Goal: Task Accomplishment & Management: Use online tool/utility

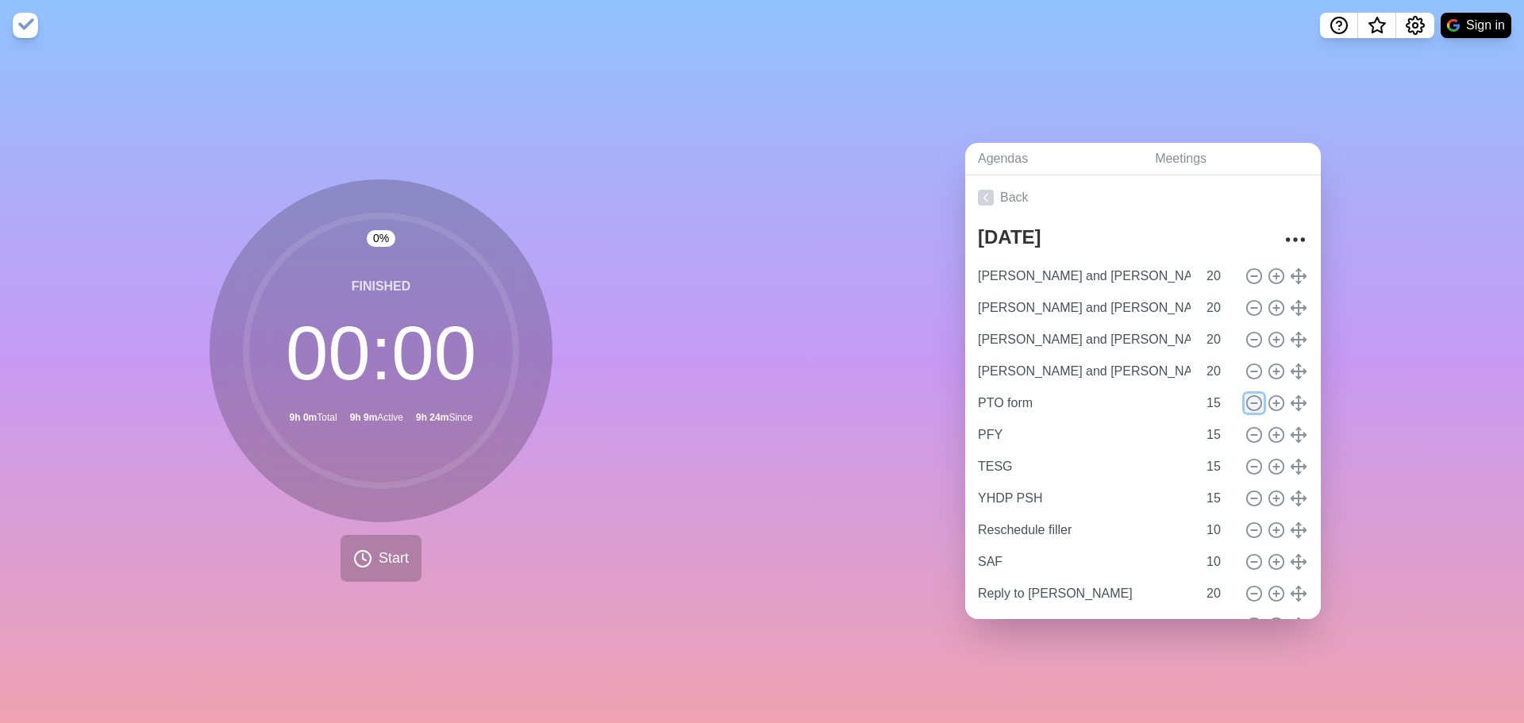
click at [1245, 397] on icon at bounding box center [1253, 402] width 17 height 17
type input "PFY"
type input "TESG"
type input "YHDP PSH"
type input "Reschedule filler"
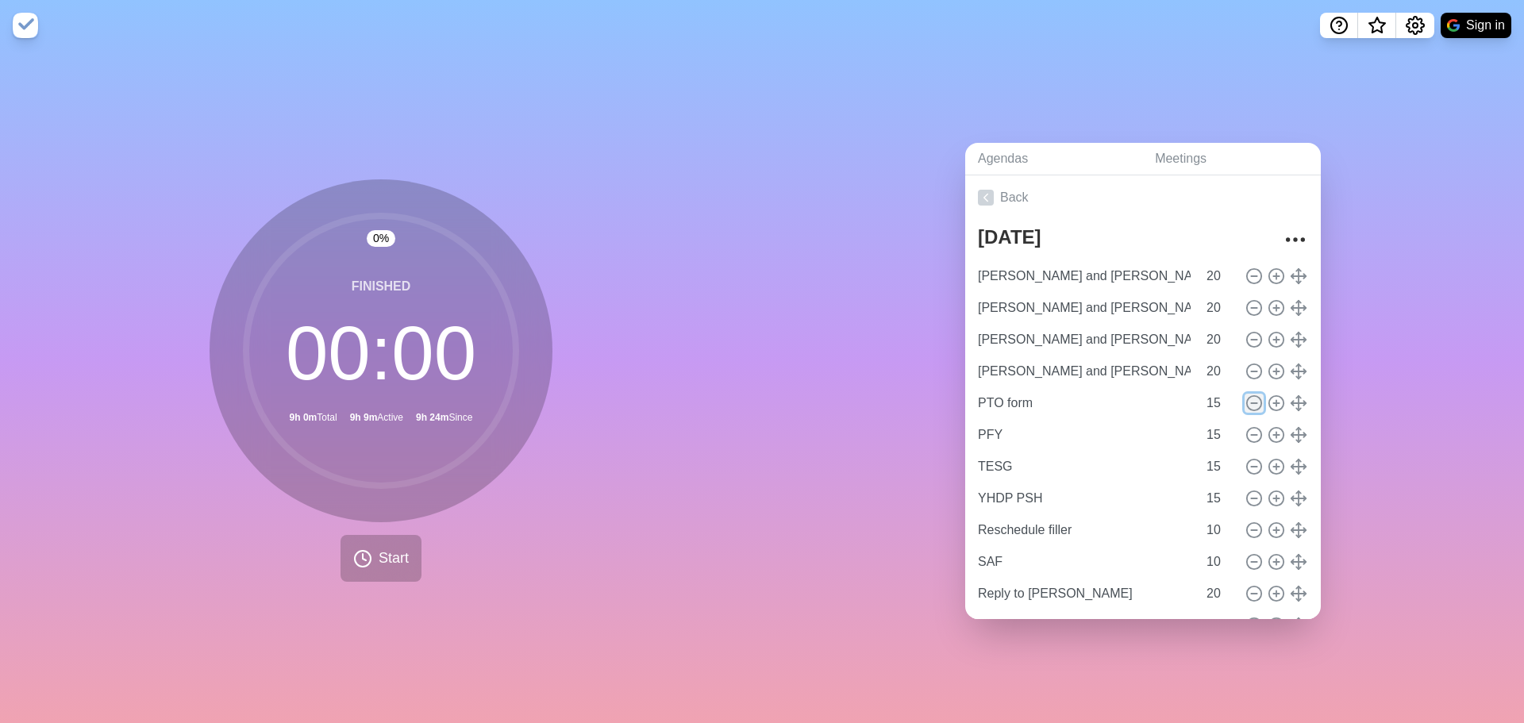
type input "10"
type input "SAF"
type input "Reply to [PERSON_NAME]"
type input "20"
type input "[PERSON_NAME] totals"
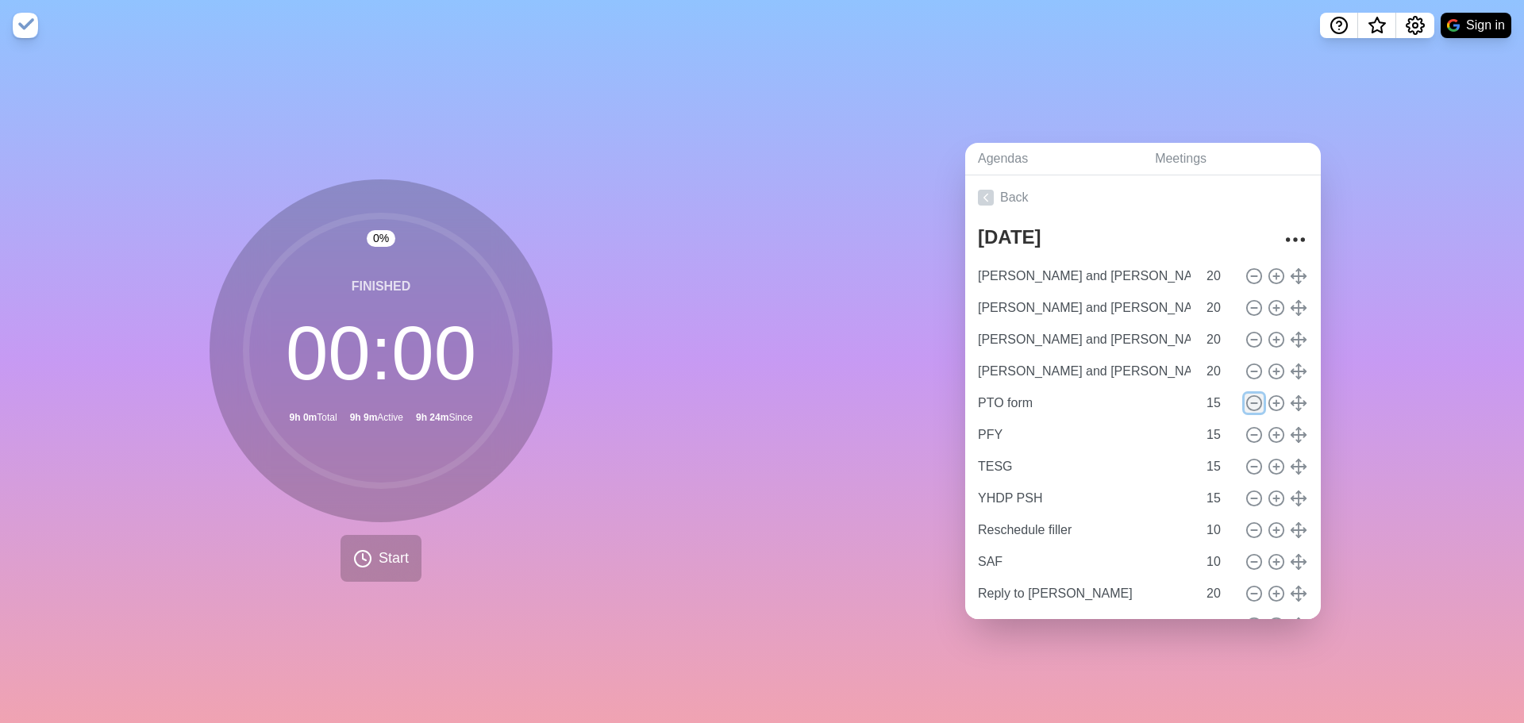
type input "10"
type input "7 day challenge"
type input "30"
type input "Apologies"
type input "20"
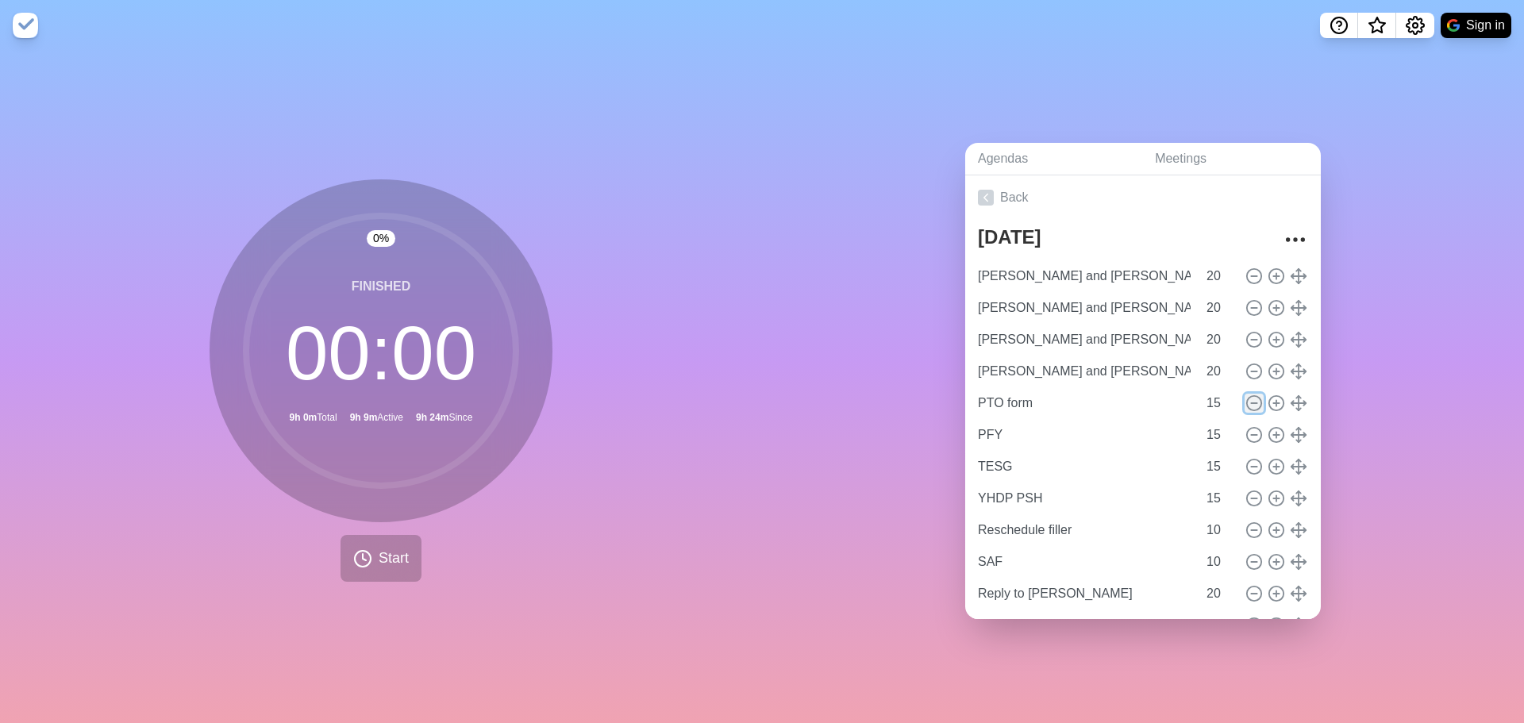
type input "Pet flyer"
type input "[PERSON_NAME] and [PERSON_NAME]"
type input "Deal with Red"
type input "Khan Physics"
type input "Massage"
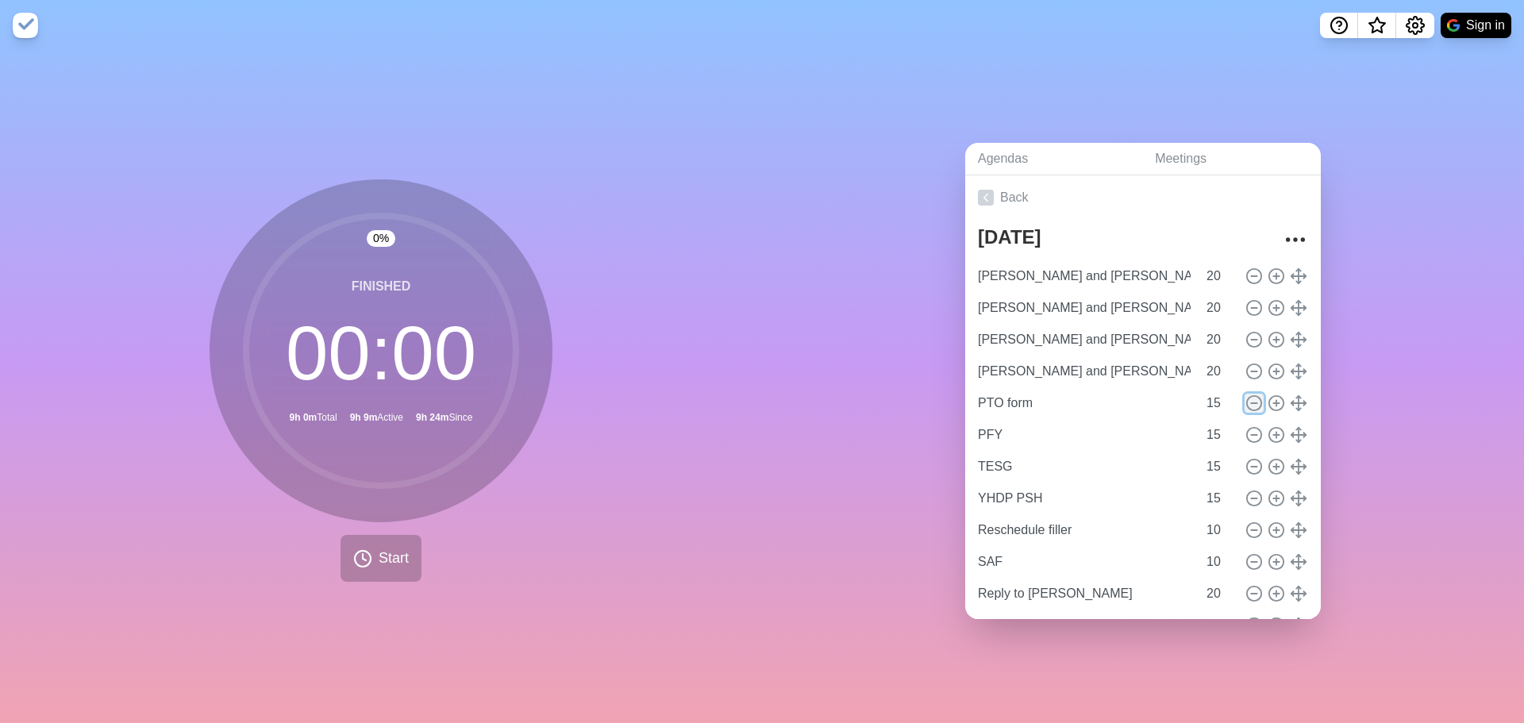
type input "10"
type input "Text [PERSON_NAME]"
type input "Registry"
type input "15"
type input "HYSA"
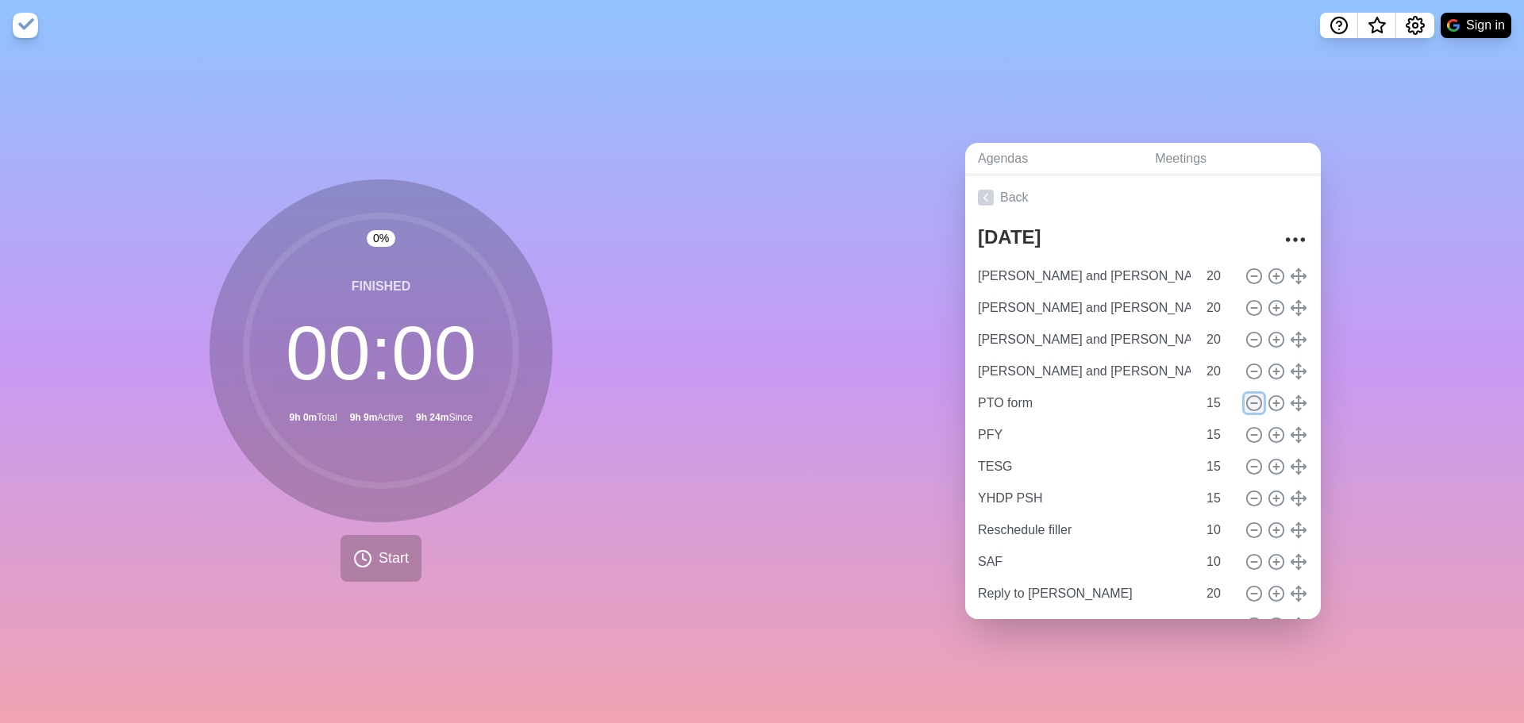
type input "Banfield, cancel for next year"
type input "Tiktoks"
type input "20"
type input "Apply for jobs"
type input "HMIS access"
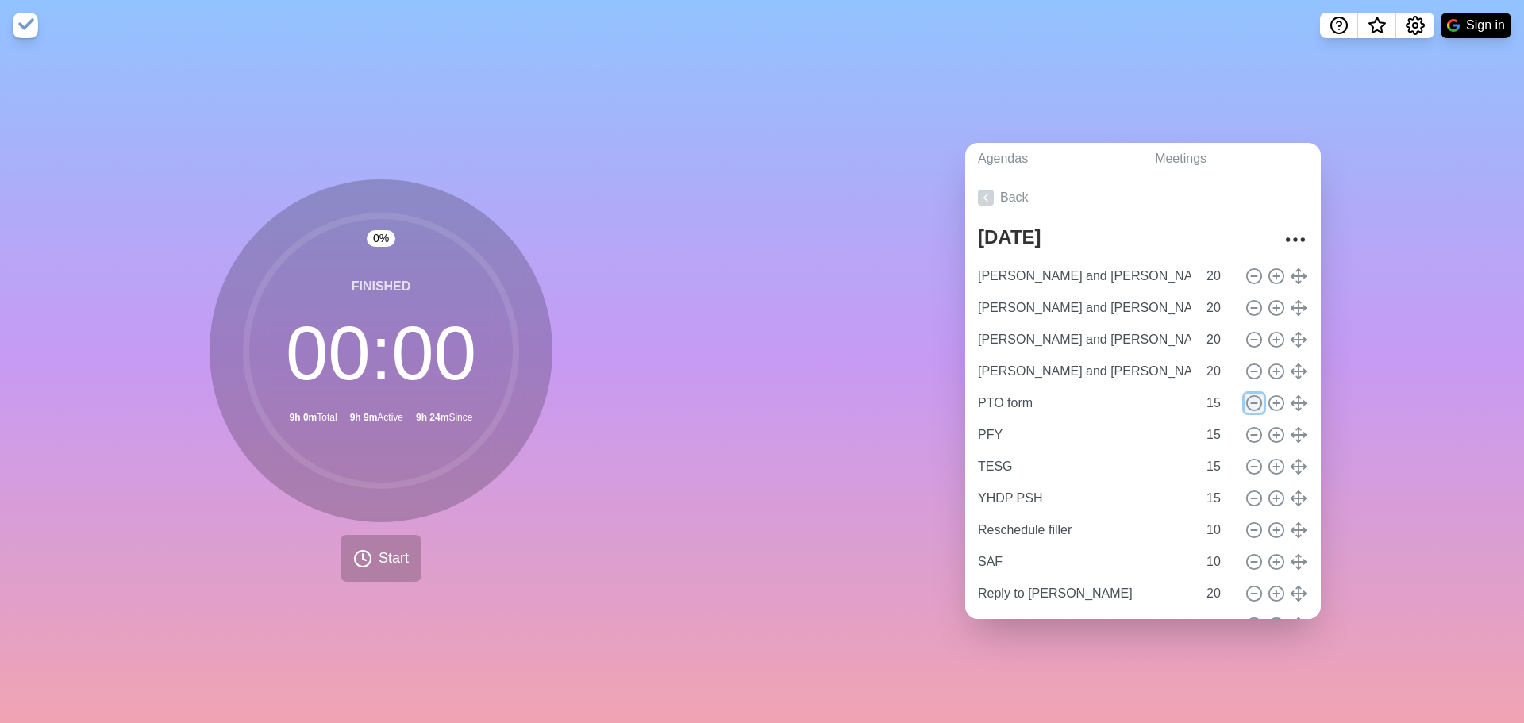
type input "15"
type input "General Fund"
type input "St. [PERSON_NAME] ESG"
type input "EFSP"
type input "20"
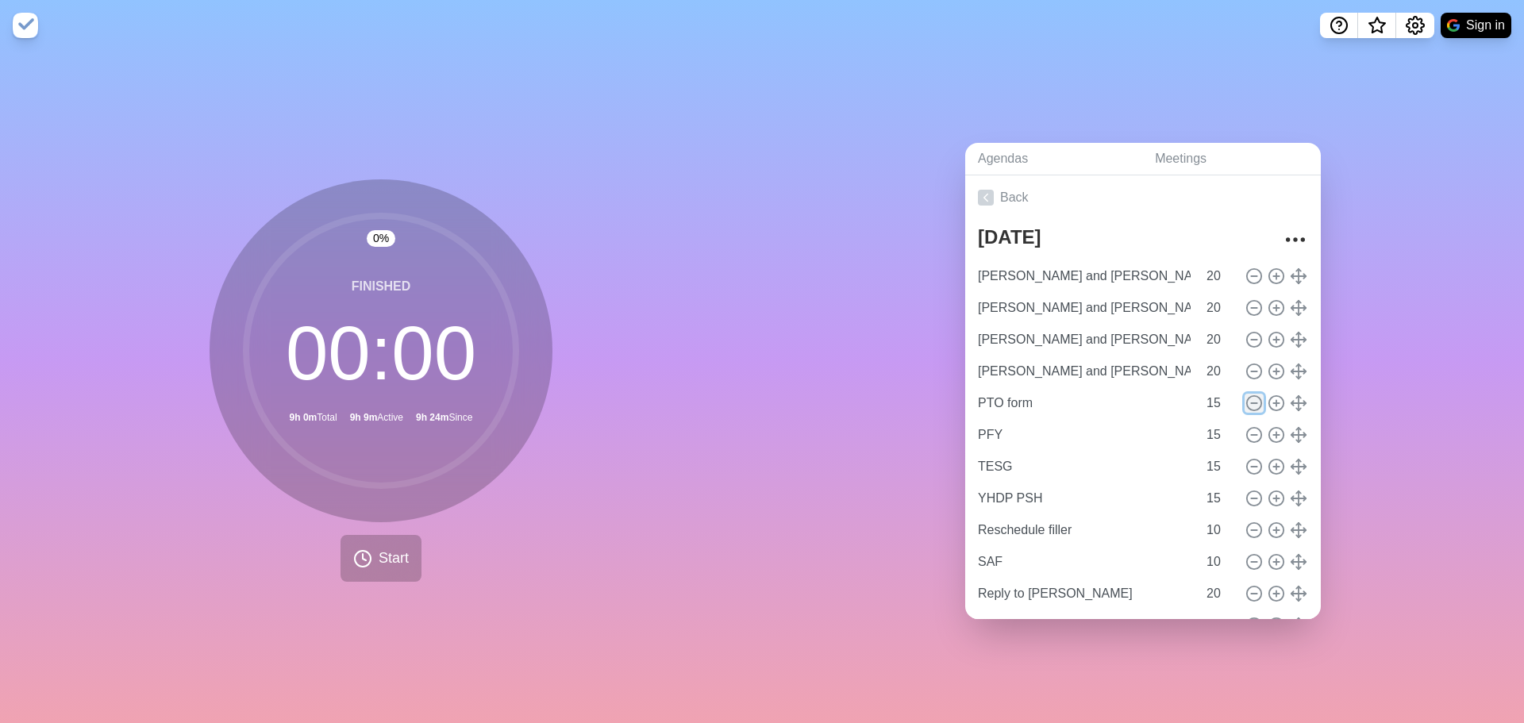
type input "MHS"
type input "TECO"
type input "When ICE comes"
type input "10"
click at [1247, 498] on circle at bounding box center [1254, 497] width 14 height 14
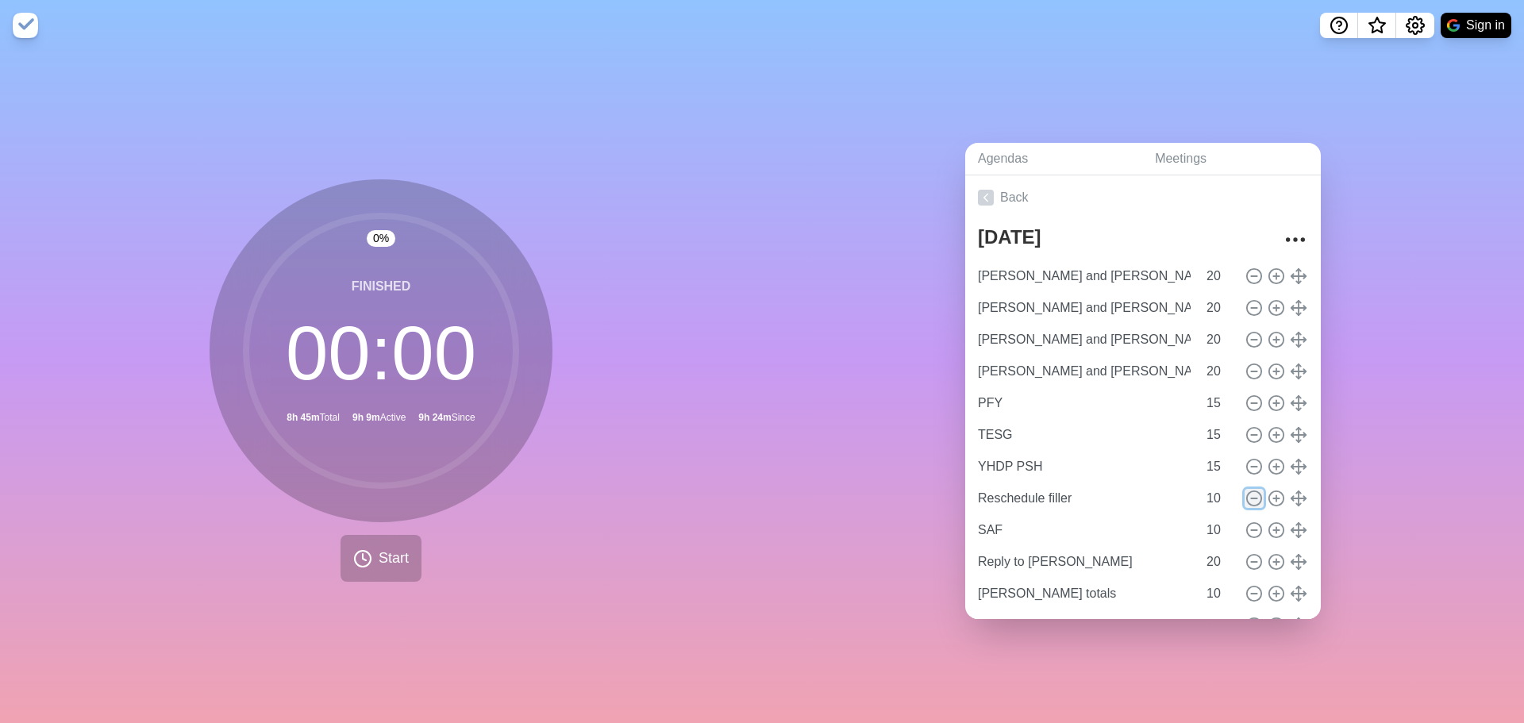
type input "SAF"
type input "Reply to [PERSON_NAME]"
type input "20"
type input "[PERSON_NAME] totals"
type input "10"
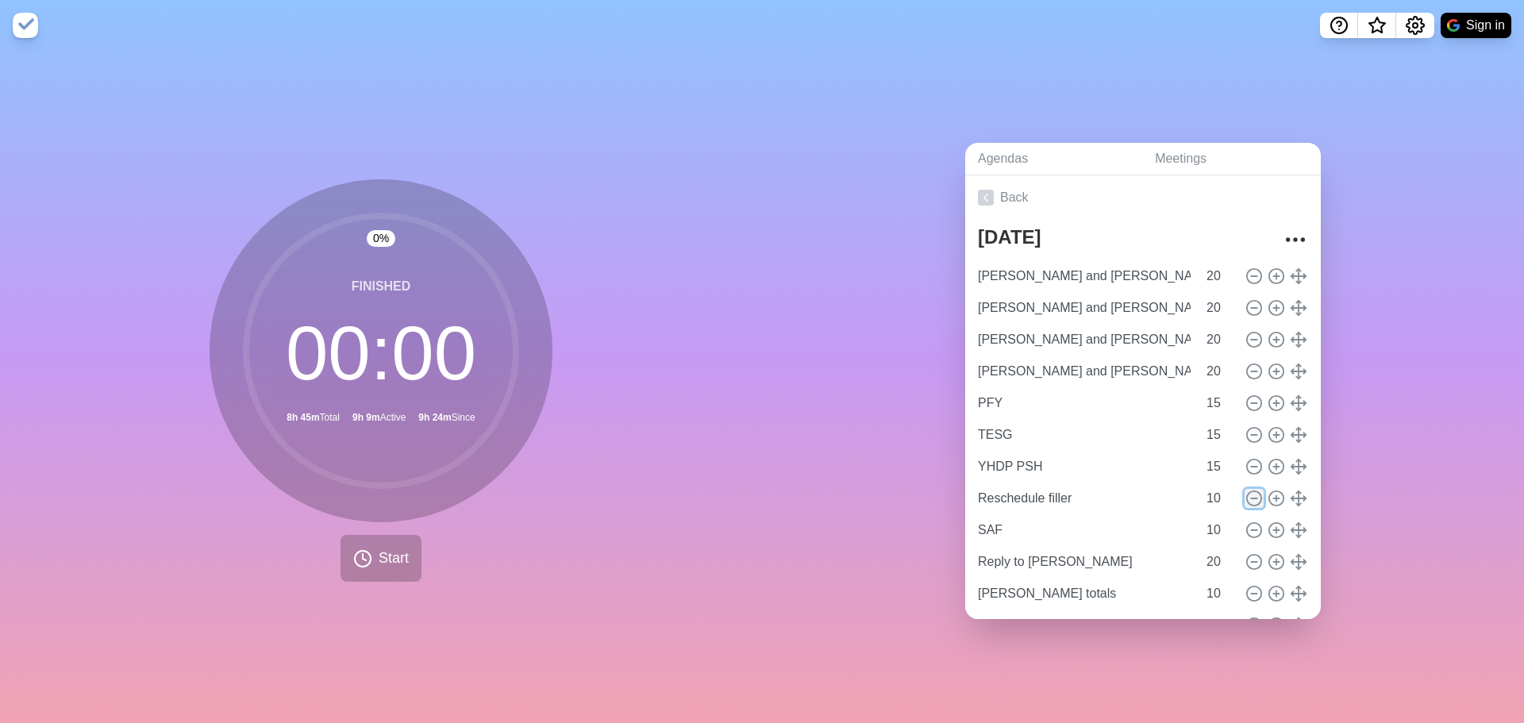
type input "7 day challenge"
type input "30"
type input "Apologies"
type input "20"
type input "Pet flyer"
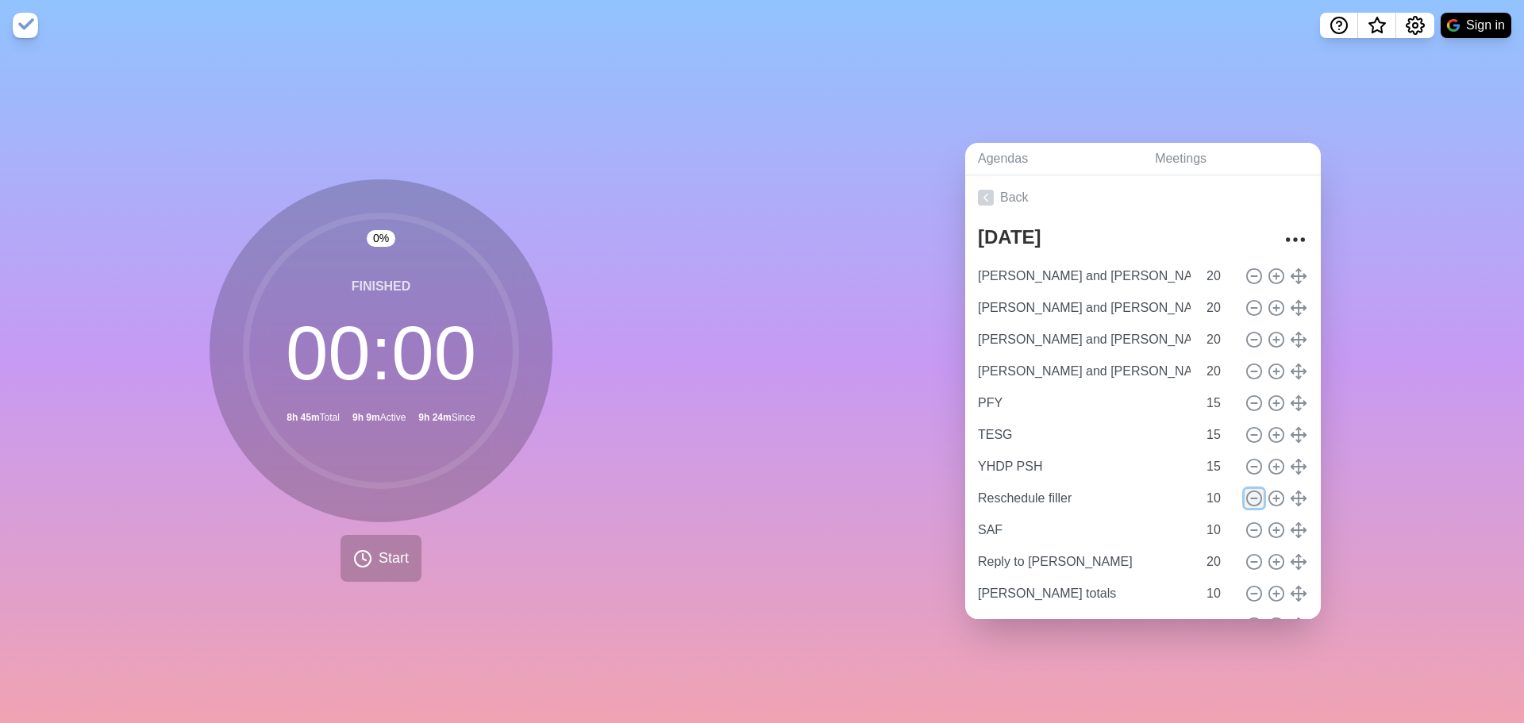
type input "[PERSON_NAME] and [PERSON_NAME]"
type input "Deal with Red"
type input "Khan Physics"
type input "Massage"
type input "10"
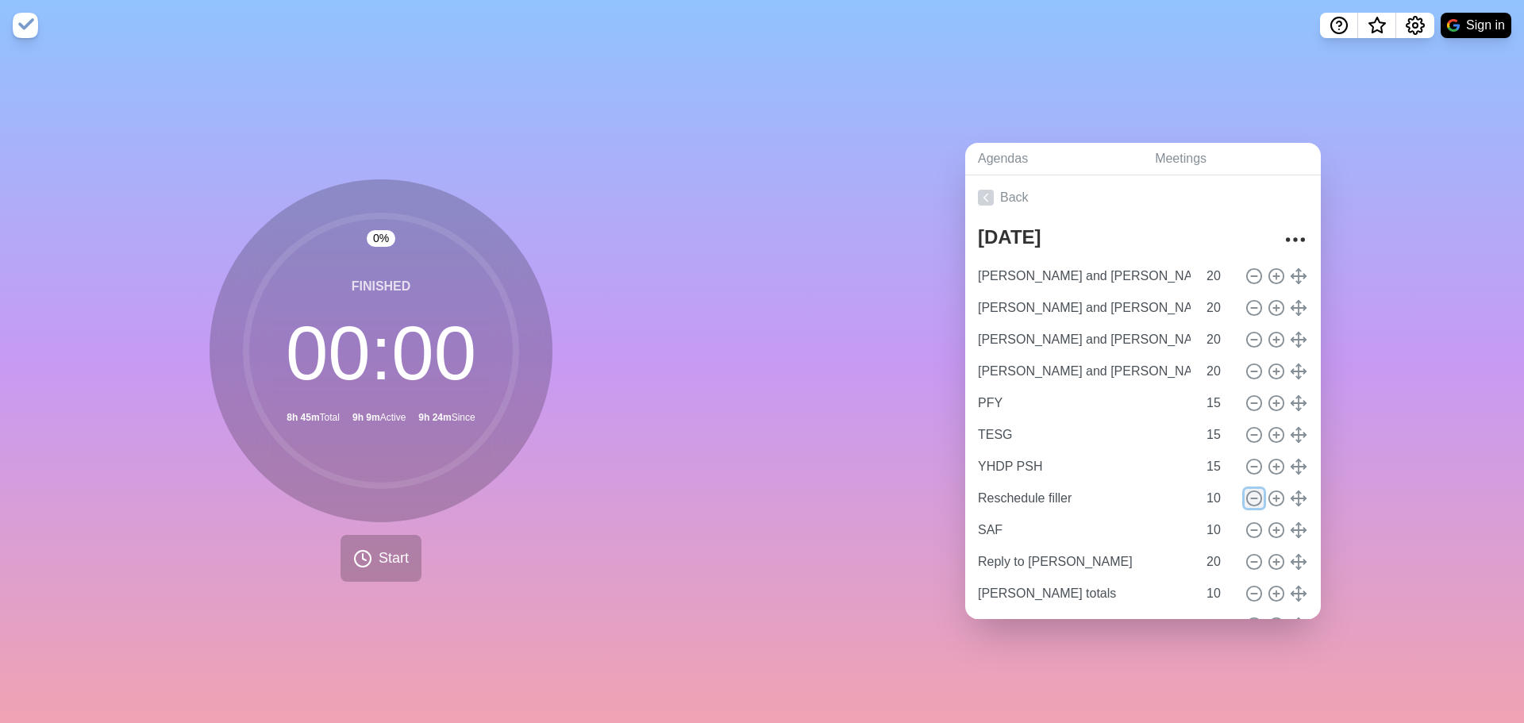
type input "Text [PERSON_NAME]"
type input "Registry"
type input "15"
type input "HYSA"
type input "Banfield, cancel for next year"
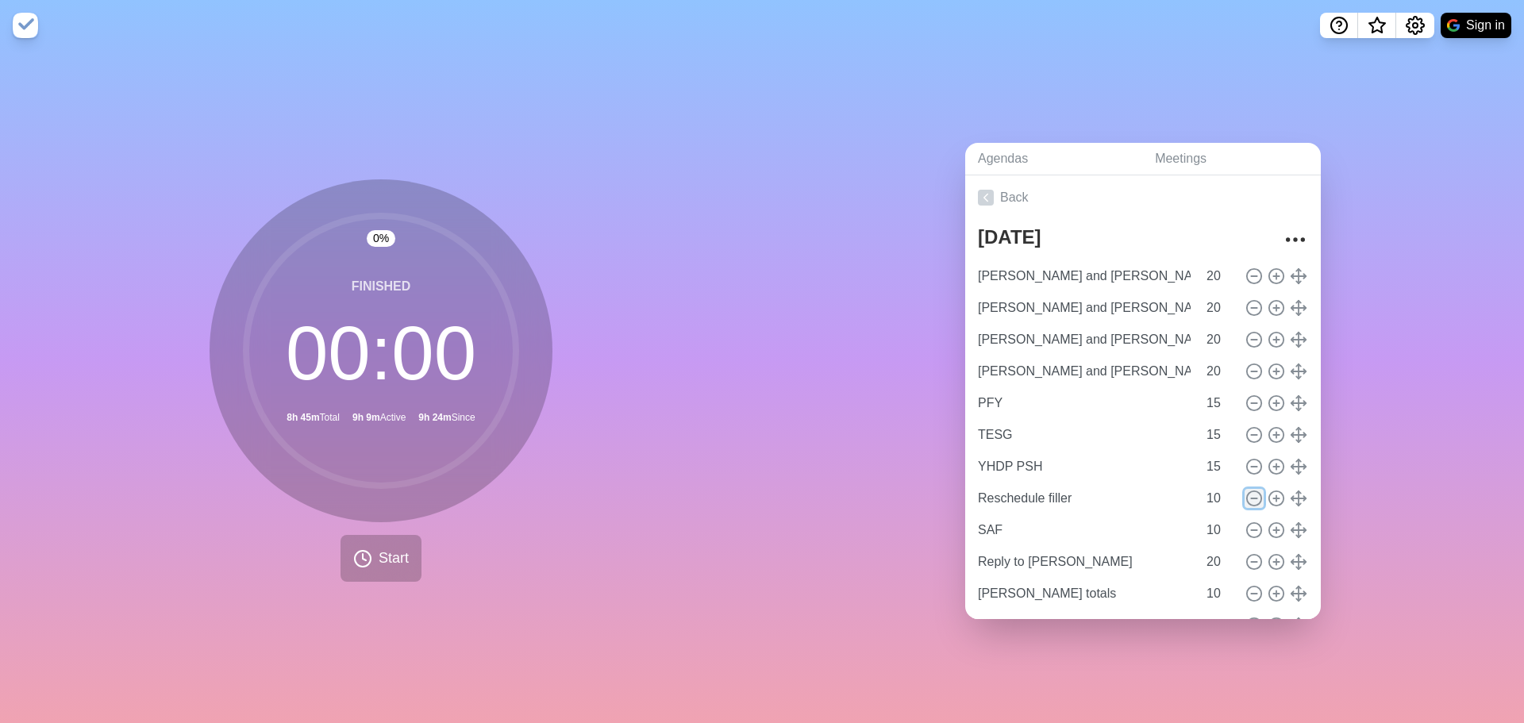
type input "Tiktoks"
type input "20"
type input "Apply for jobs"
type input "HMIS access"
type input "15"
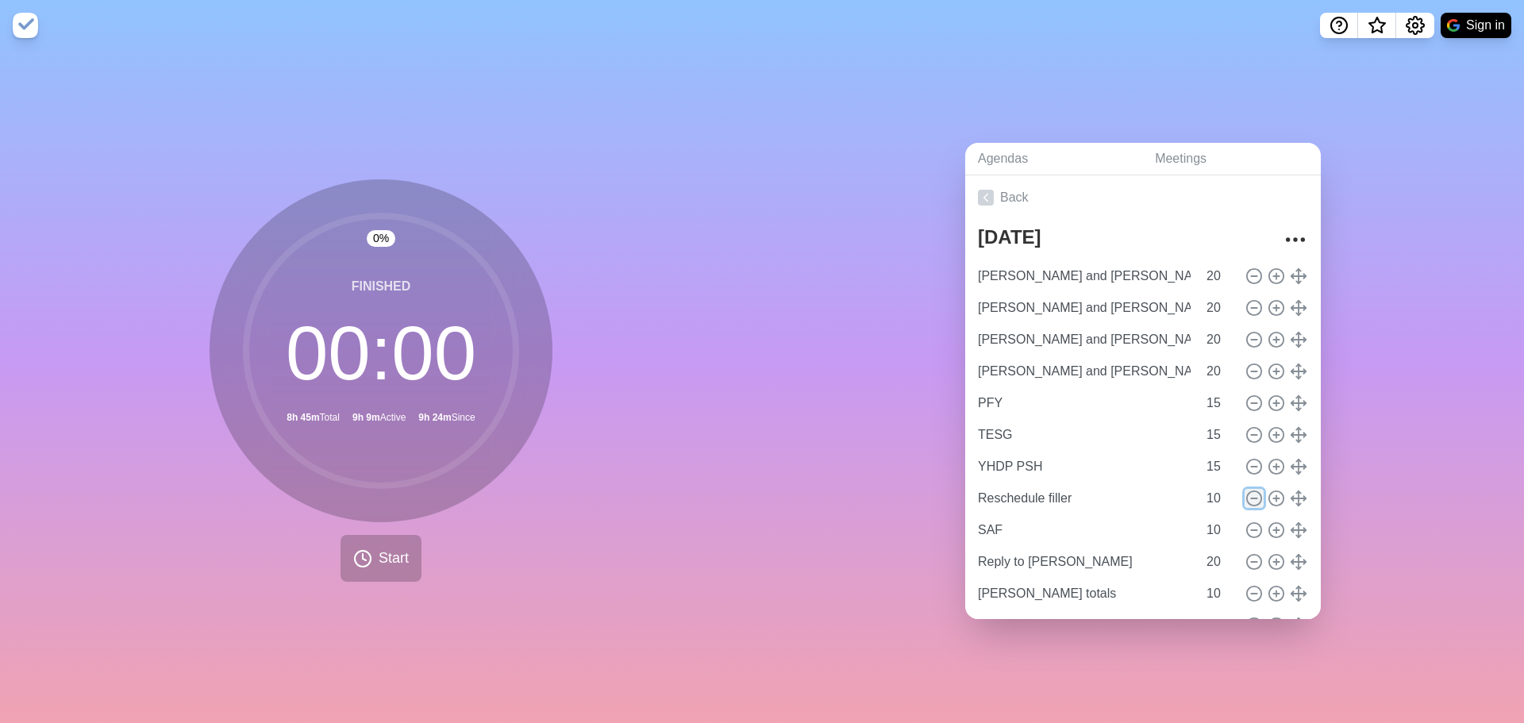
type input "General Fund"
type input "St. [PERSON_NAME] ESG"
type input "EFSP"
type input "20"
type input "MHS"
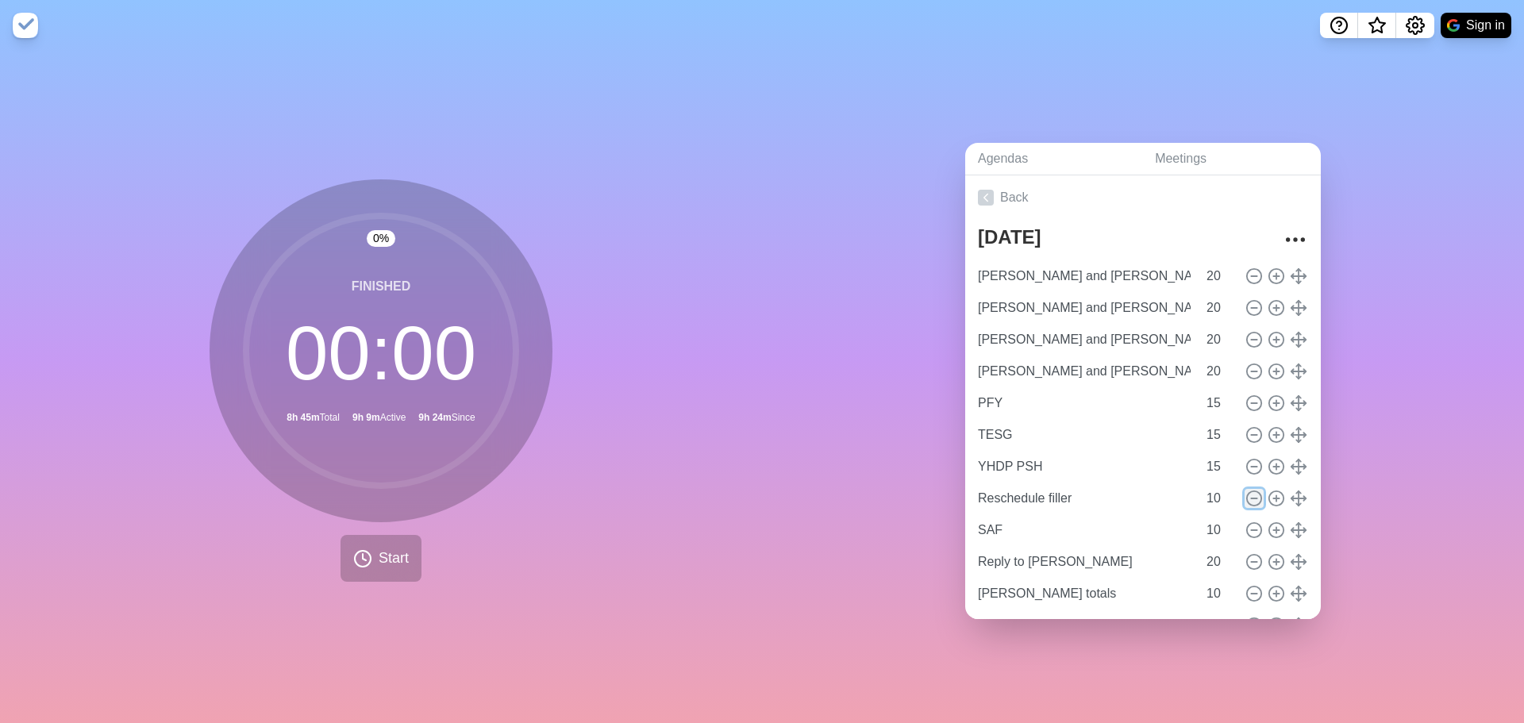
type input "TECO"
type input "When ICE comes"
type input "10"
